Goal: Task Accomplishment & Management: Use online tool/utility

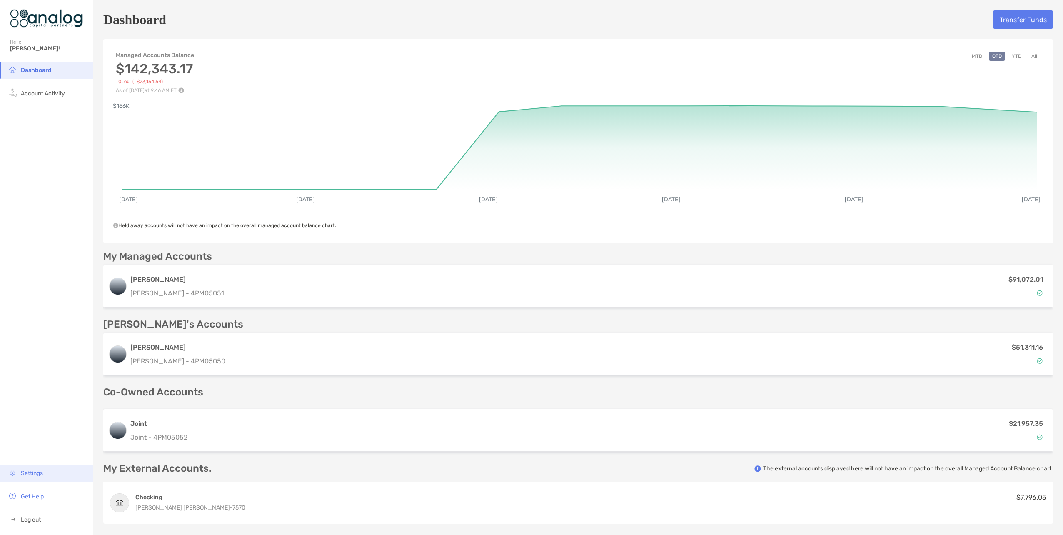
click at [35, 473] on span "Settings" at bounding box center [32, 473] width 22 height 7
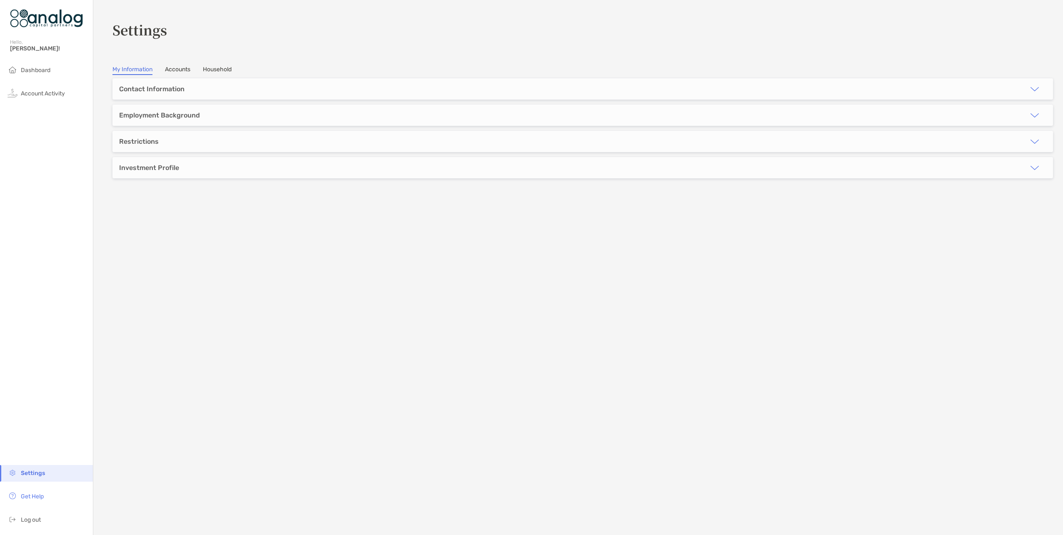
click at [224, 69] on link "Household" at bounding box center [217, 70] width 29 height 9
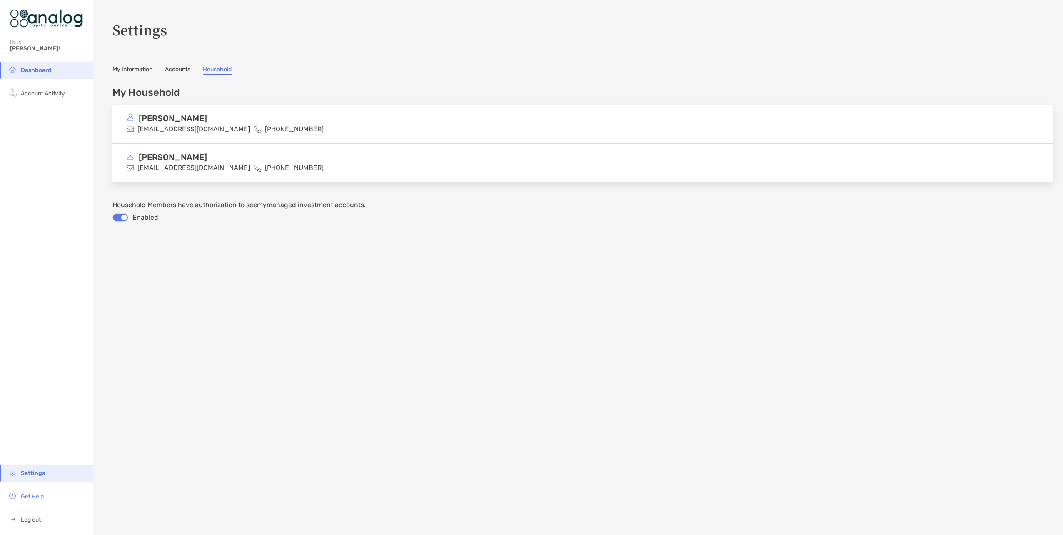
click at [175, 68] on link "Accounts" at bounding box center [177, 70] width 25 height 9
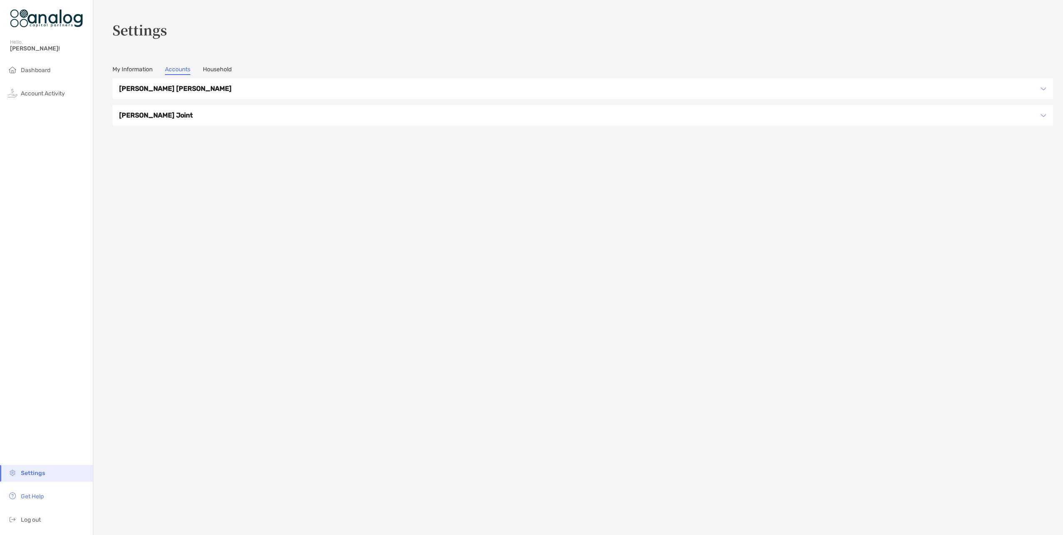
click at [135, 67] on link "My Information" at bounding box center [133, 70] width 40 height 9
click at [40, 70] on span "Dashboard" at bounding box center [36, 70] width 30 height 7
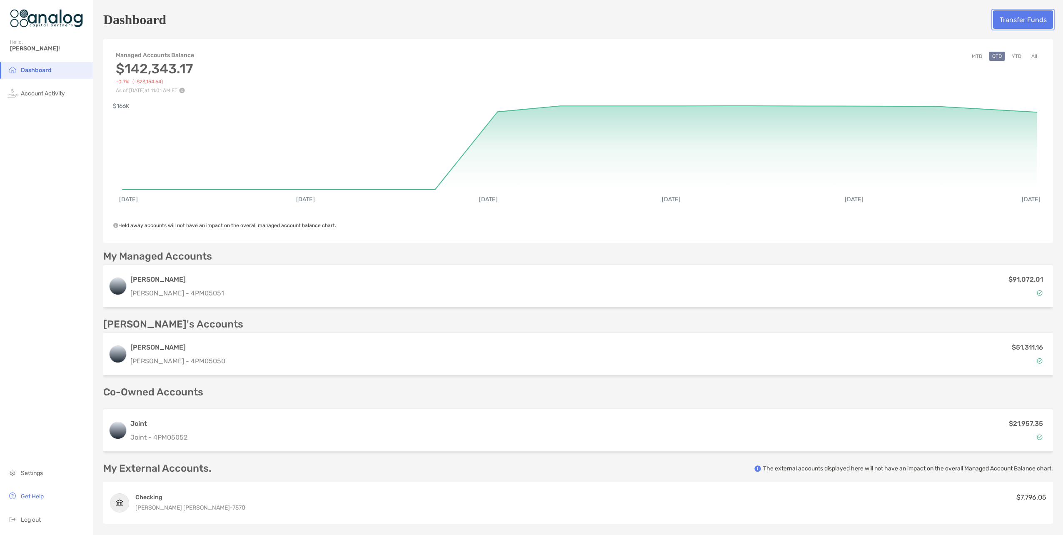
click at [1013, 20] on button "Transfer Funds" at bounding box center [1023, 19] width 60 height 18
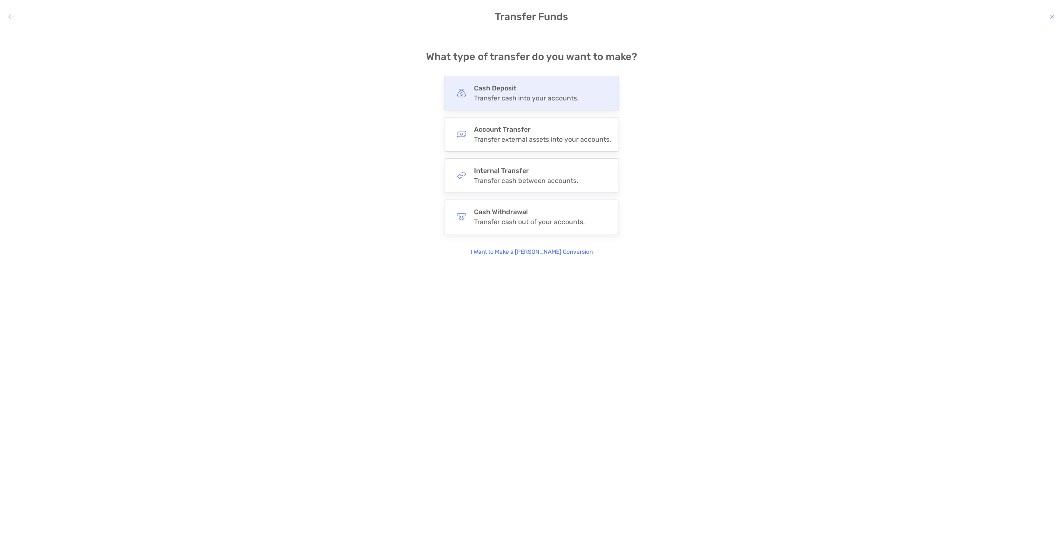
click at [502, 91] on h4 "Cash Deposit" at bounding box center [526, 88] width 105 height 8
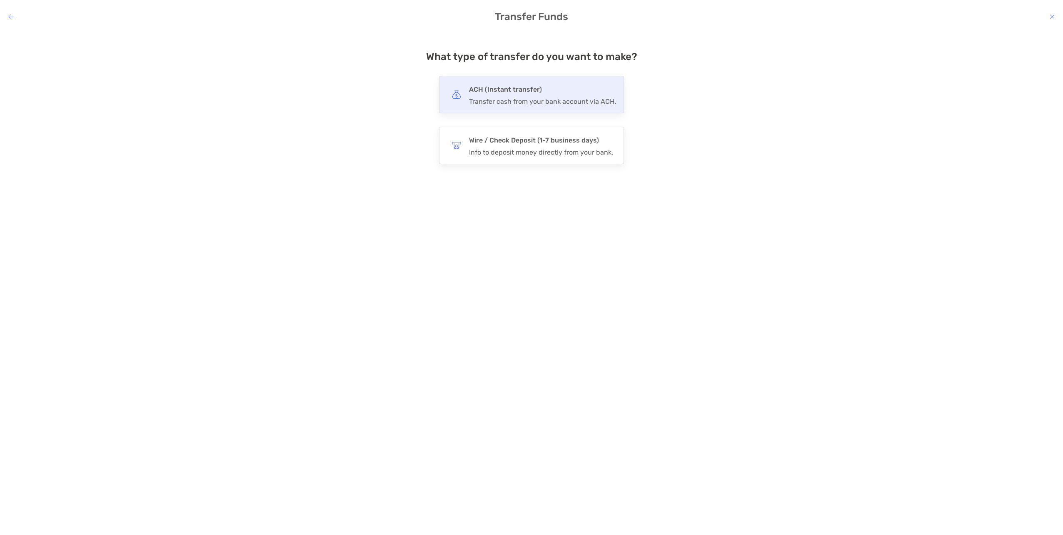
click at [502, 92] on h4 "ACH (Instant transfer)" at bounding box center [542, 90] width 147 height 12
click at [0, 0] on input "***" at bounding box center [0, 0] width 0 height 0
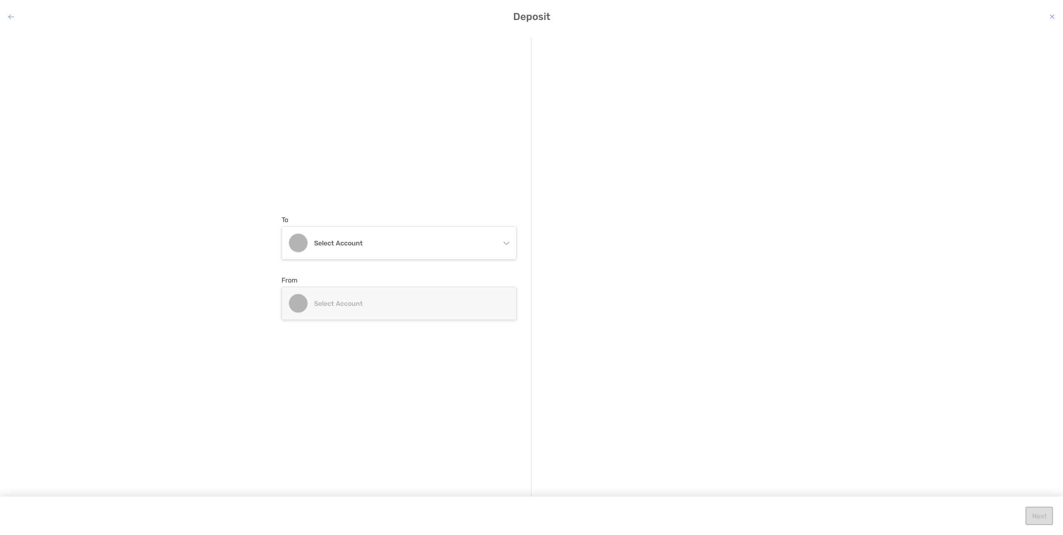
click at [507, 244] on icon "modal" at bounding box center [506, 241] width 7 height 7
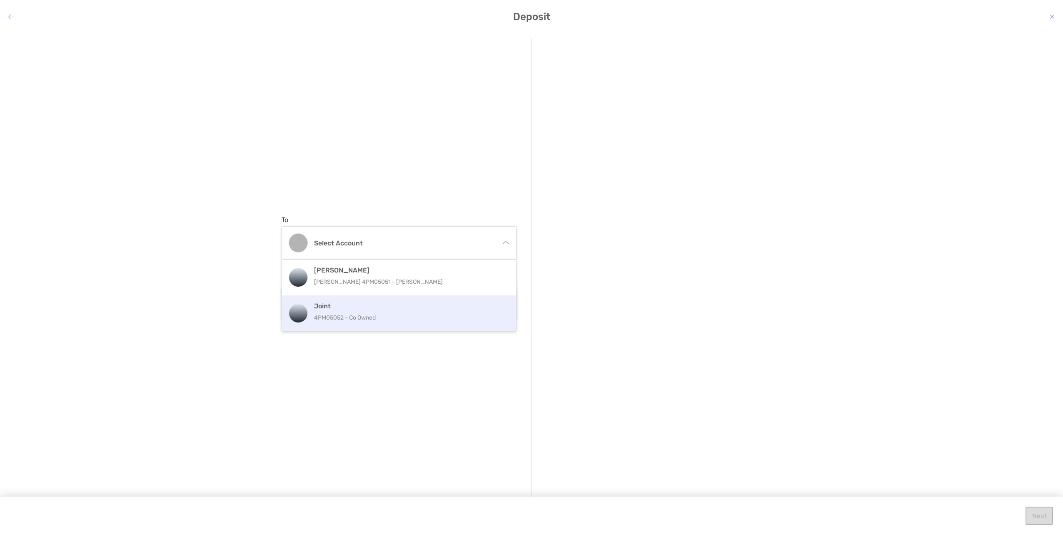
click at [335, 308] on h4 "Joint" at bounding box center [408, 306] width 188 height 8
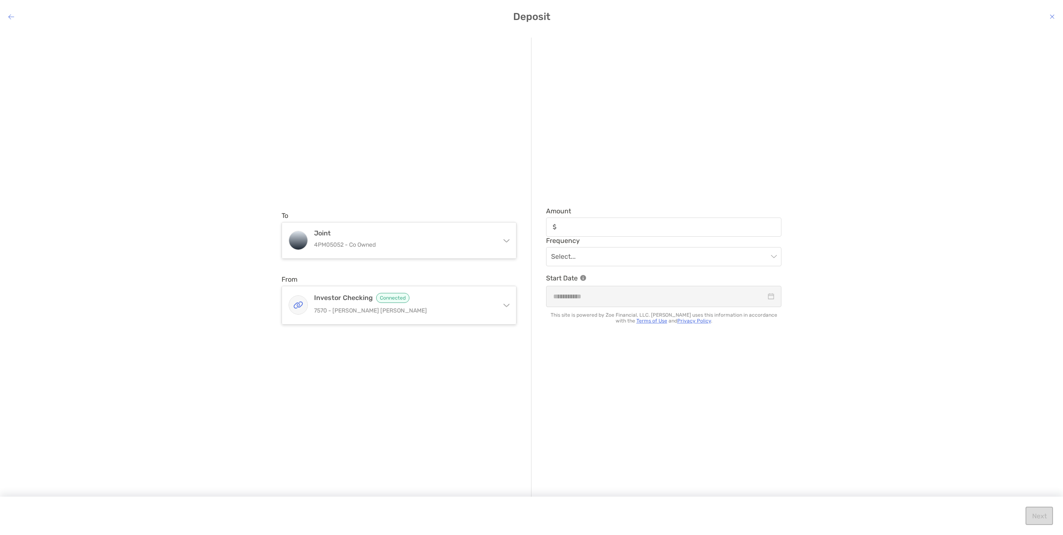
click at [9, 17] on icon "modal" at bounding box center [11, 16] width 6 height 7
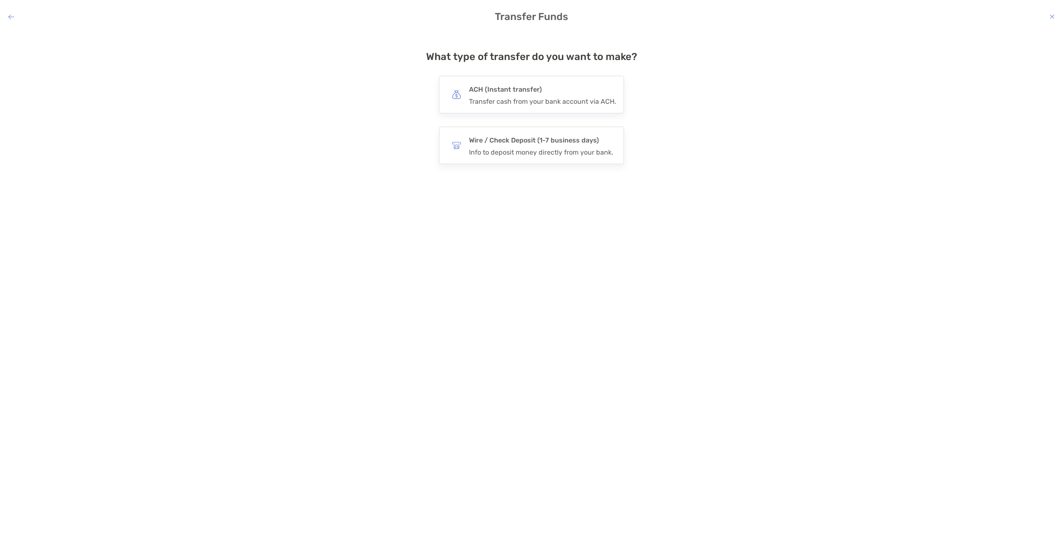
click at [9, 17] on icon "modal" at bounding box center [11, 16] width 6 height 7
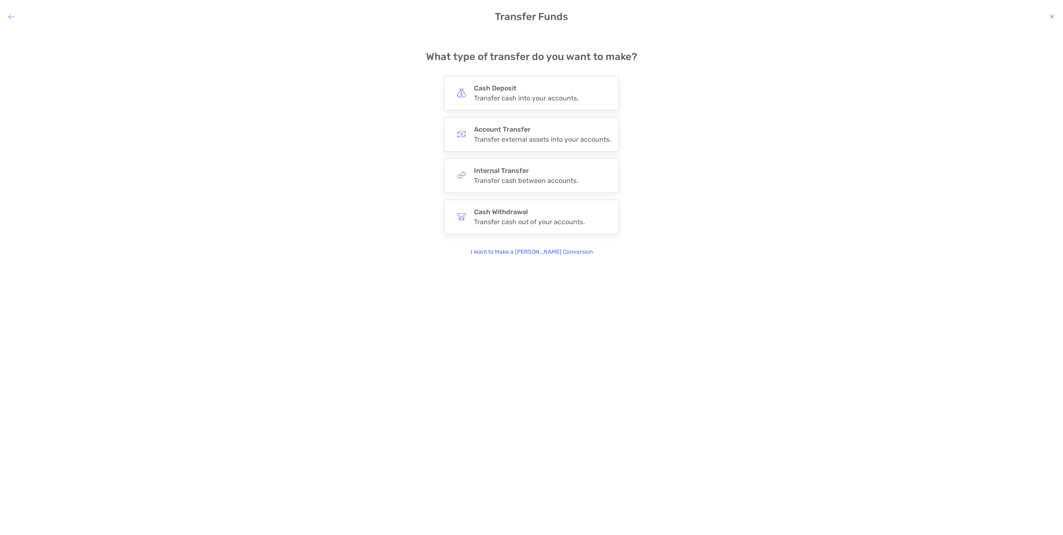
click at [9, 17] on icon "modal" at bounding box center [11, 16] width 6 height 7
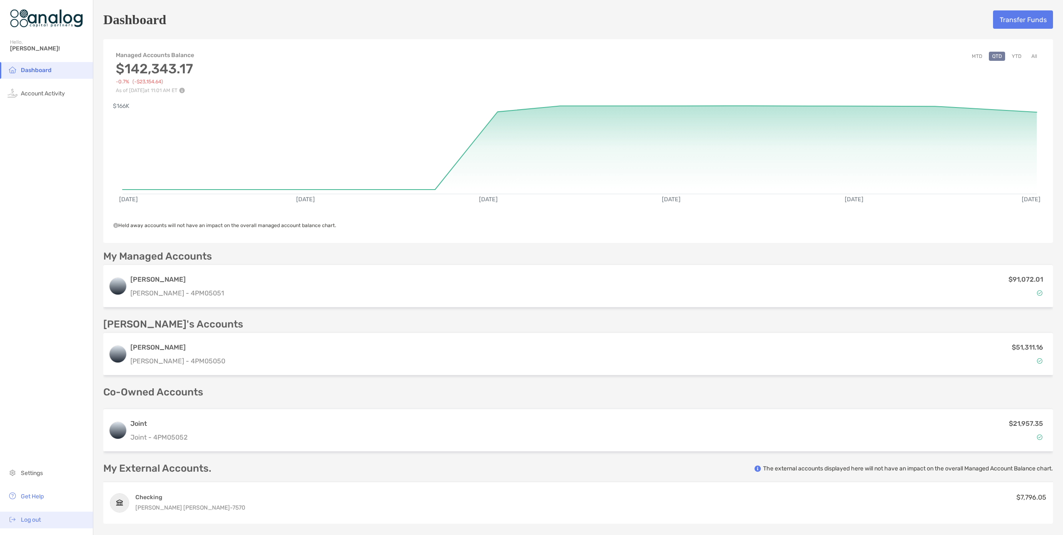
click at [38, 521] on span "Log out" at bounding box center [31, 519] width 20 height 7
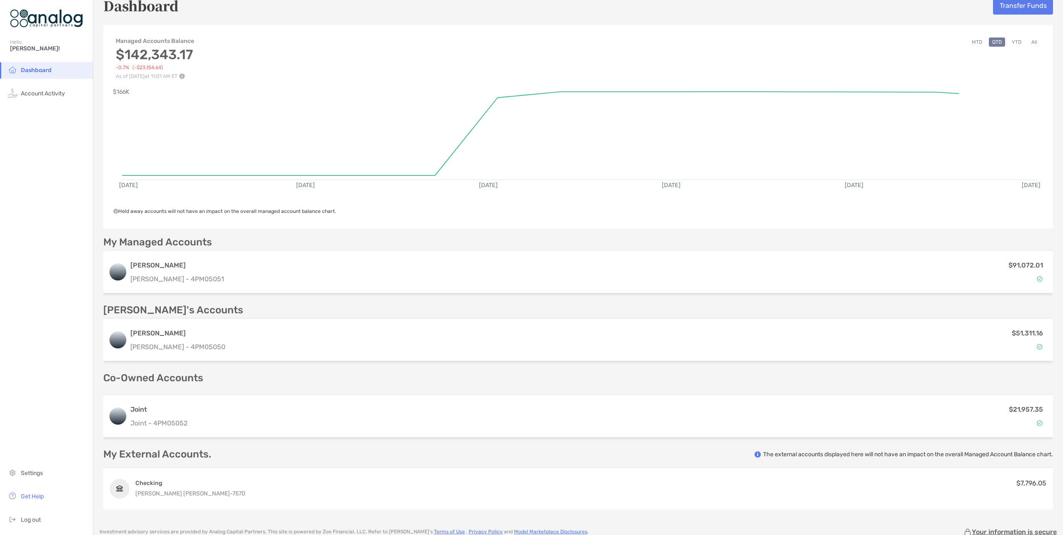
scroll to position [83, 0]
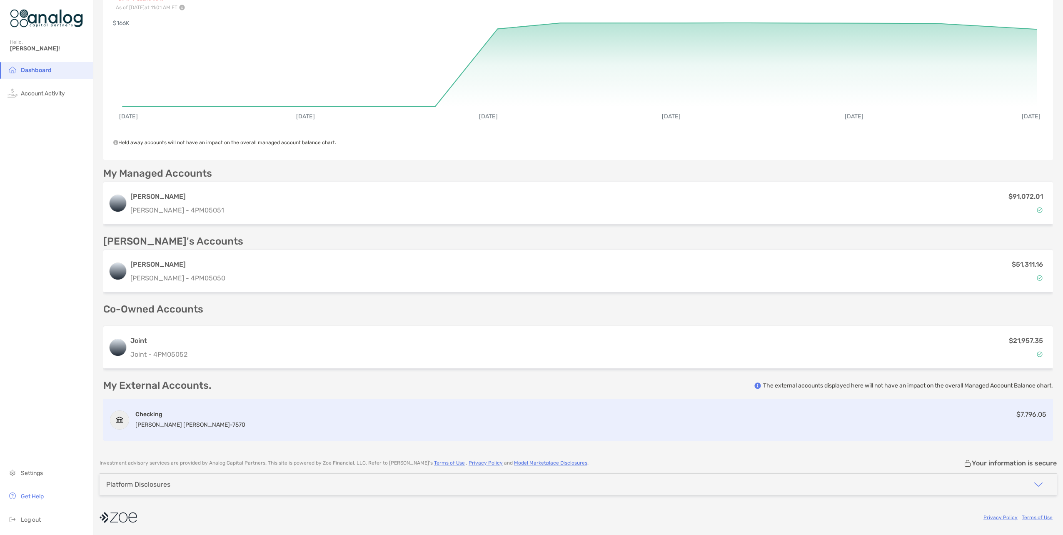
click at [301, 422] on div "Checking Charles Schwab - 7570 $7,796.05" at bounding box center [578, 420] width 950 height 42
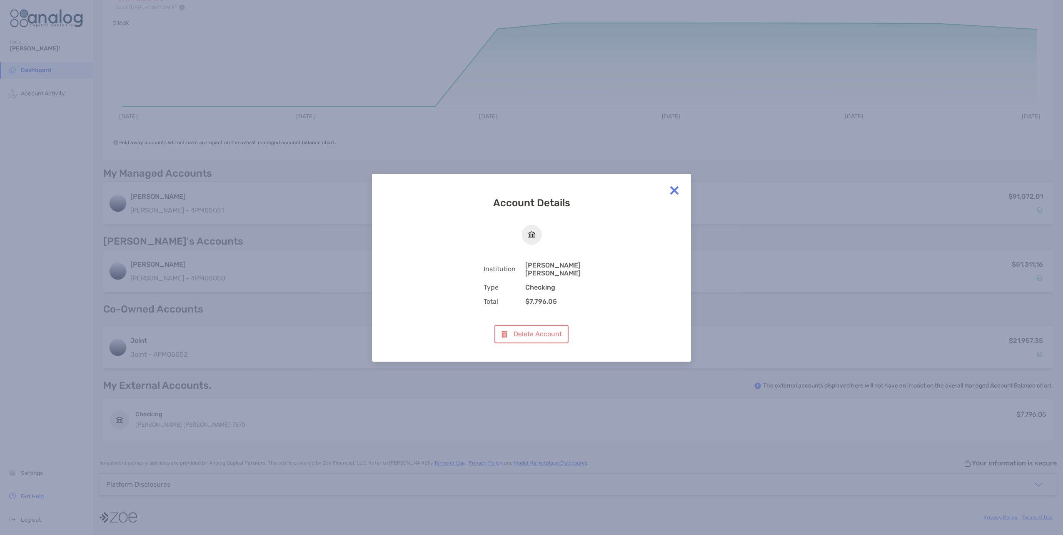
click at [676, 193] on img at bounding box center [674, 190] width 17 height 17
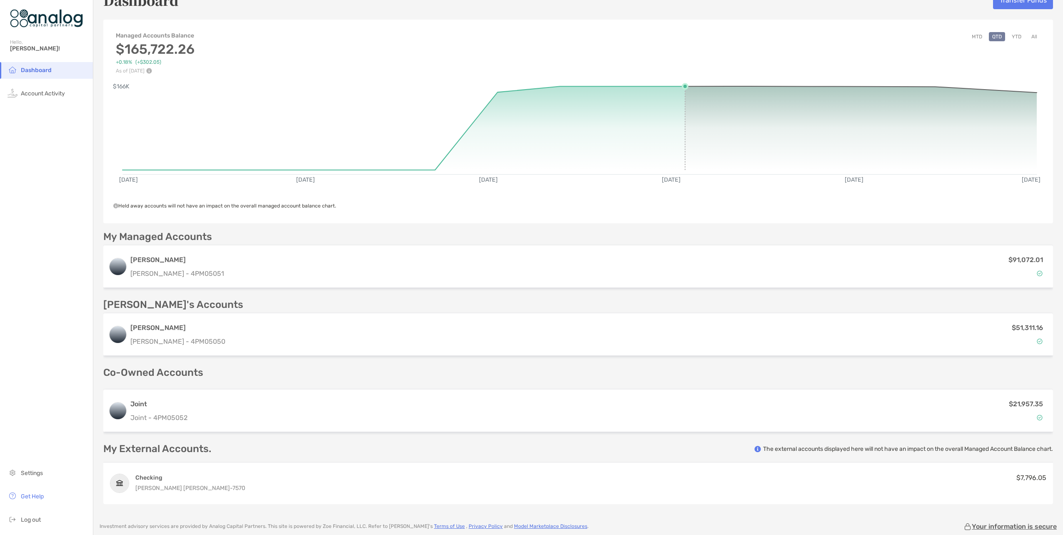
scroll to position [0, 0]
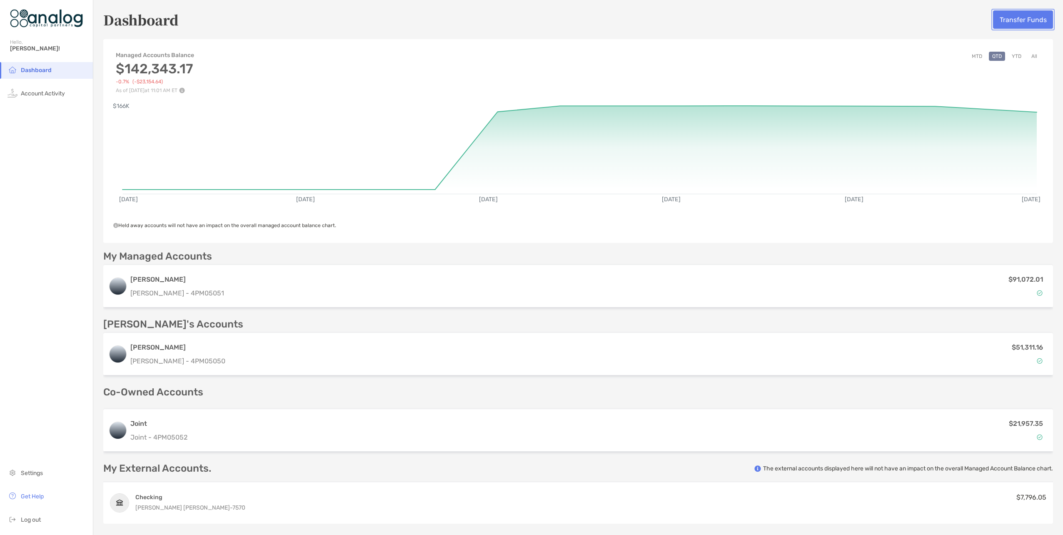
click at [1018, 18] on button "Transfer Funds" at bounding box center [1023, 19] width 60 height 18
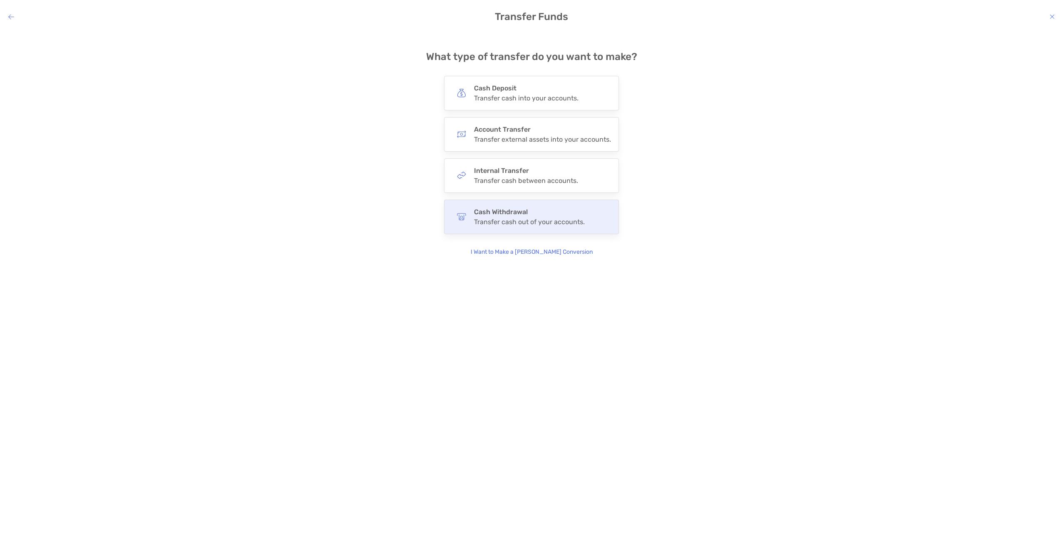
click at [508, 218] on div "Transfer cash out of your accounts." at bounding box center [529, 222] width 111 height 8
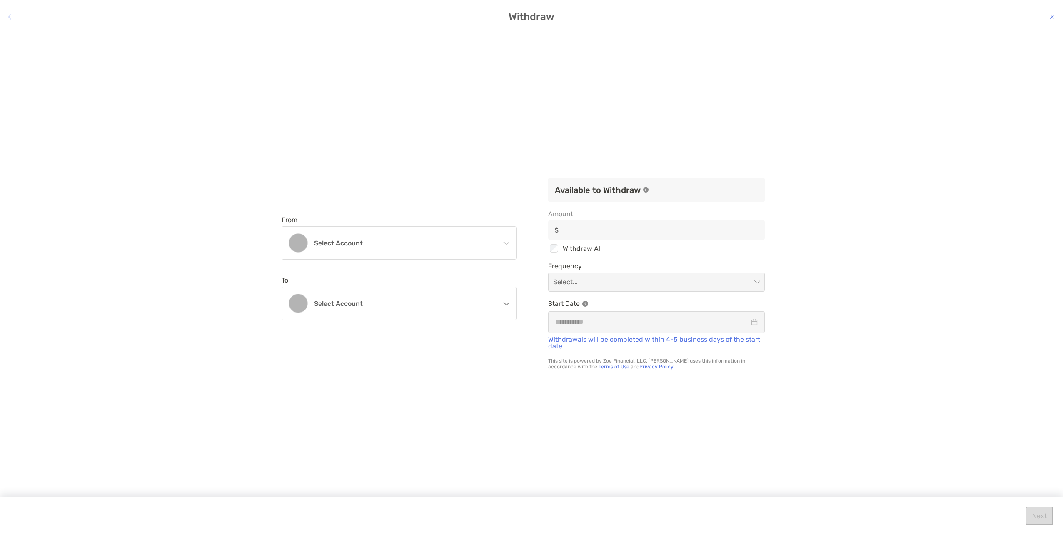
click at [505, 244] on icon "modal" at bounding box center [507, 243] width 6 height 3
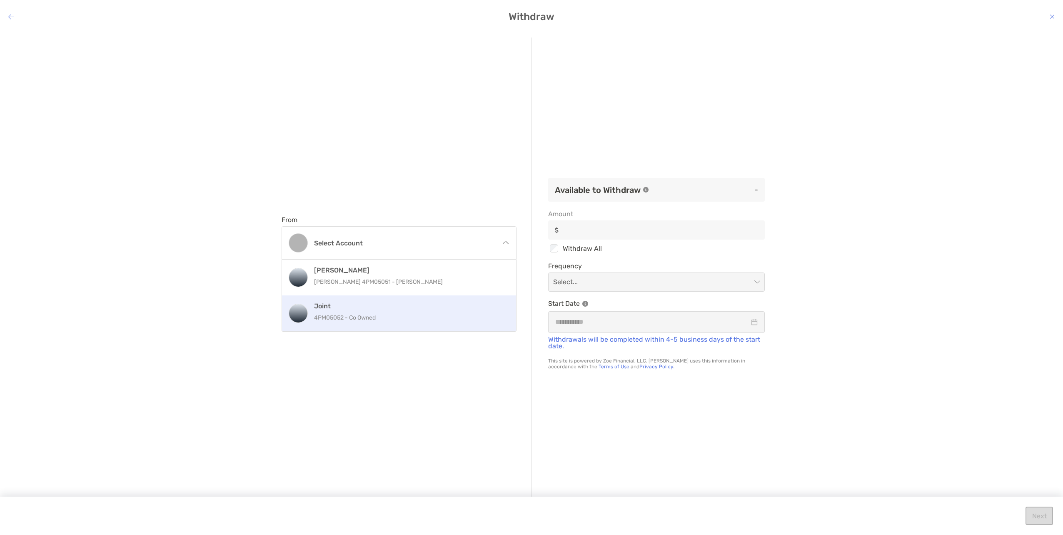
click at [392, 313] on p "4PM05052 - Co Owned" at bounding box center [408, 318] width 188 height 10
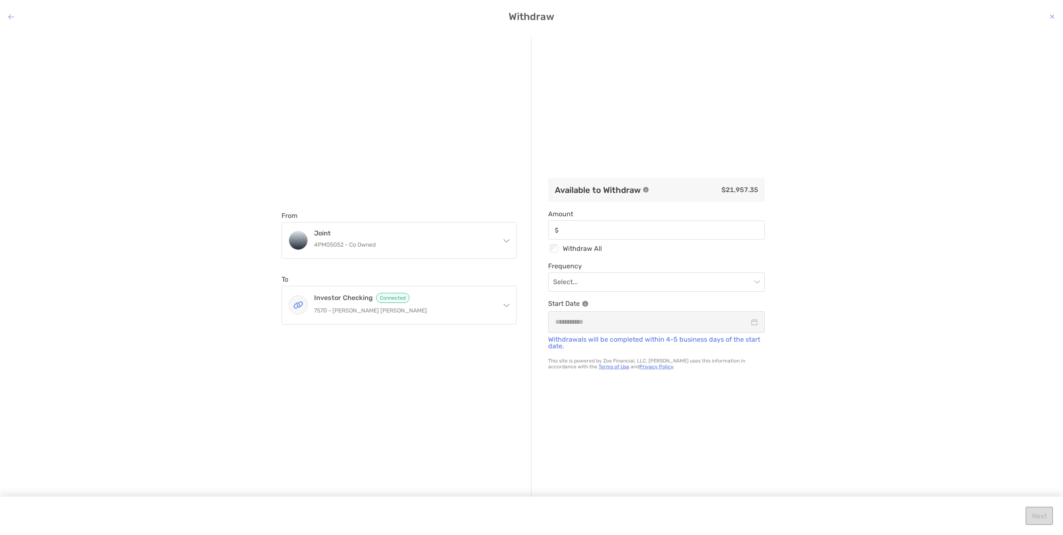
click at [14, 16] on icon "modal" at bounding box center [11, 16] width 6 height 7
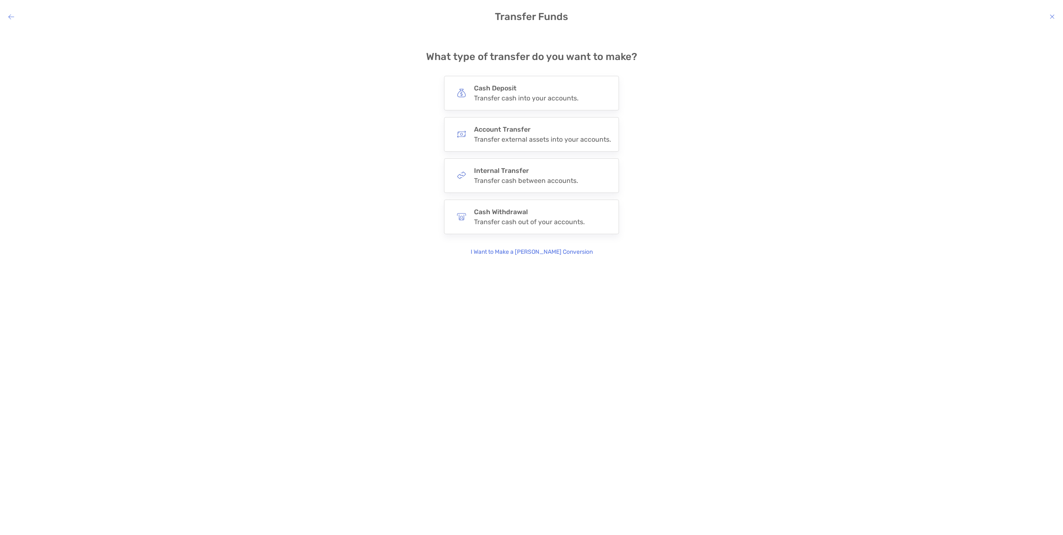
click at [14, 16] on icon "modal" at bounding box center [11, 16] width 6 height 7
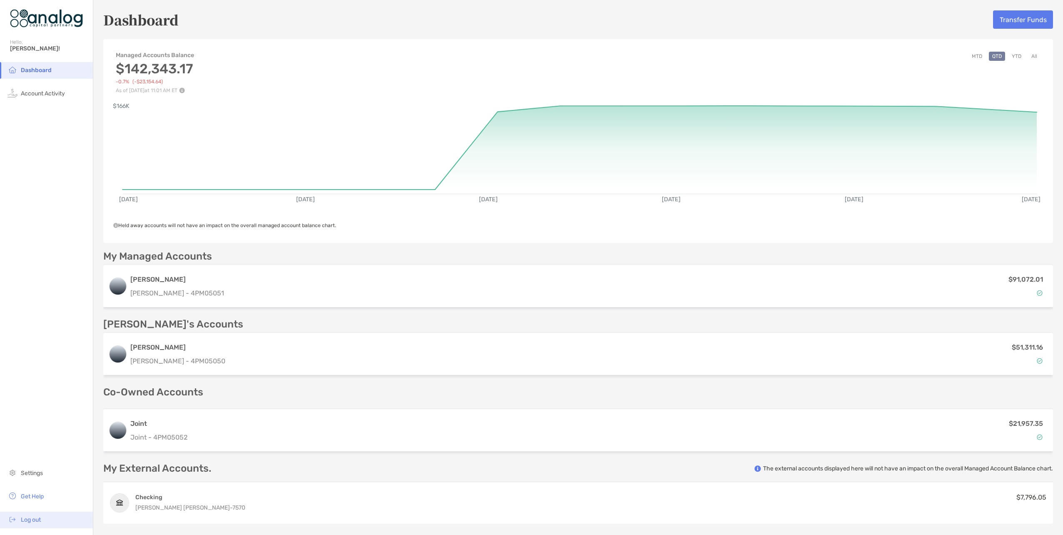
click at [31, 522] on span "Log out" at bounding box center [31, 519] width 20 height 7
